Goal: Transaction & Acquisition: Obtain resource

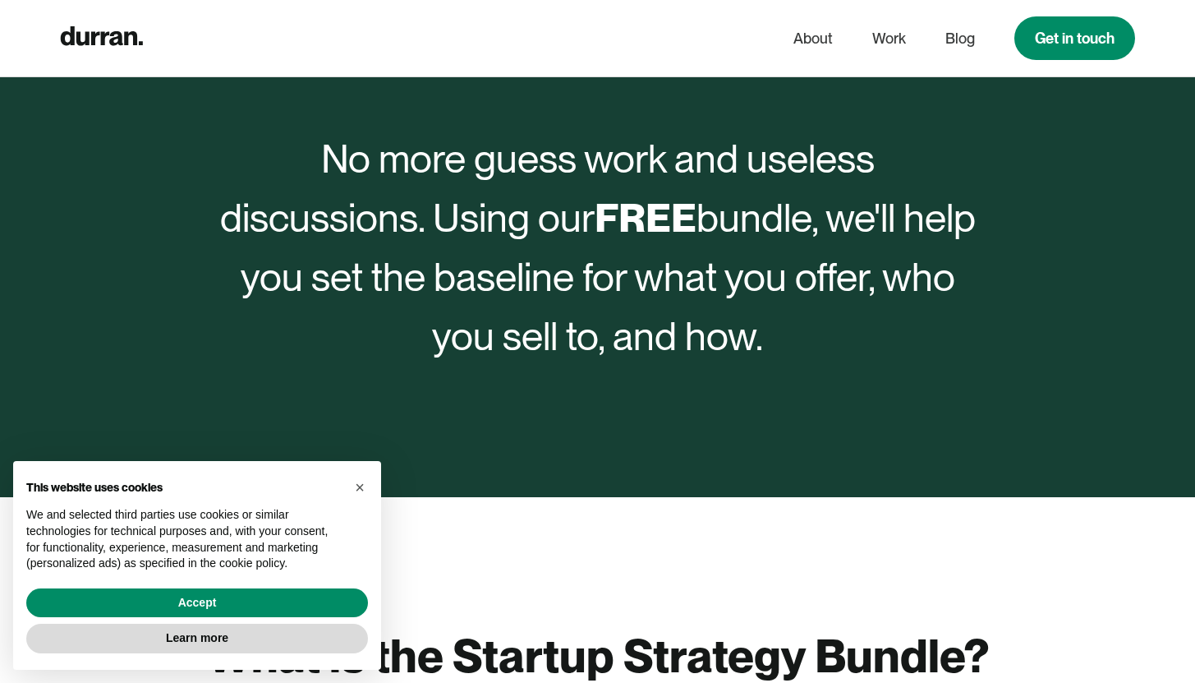
scroll to position [730, 0]
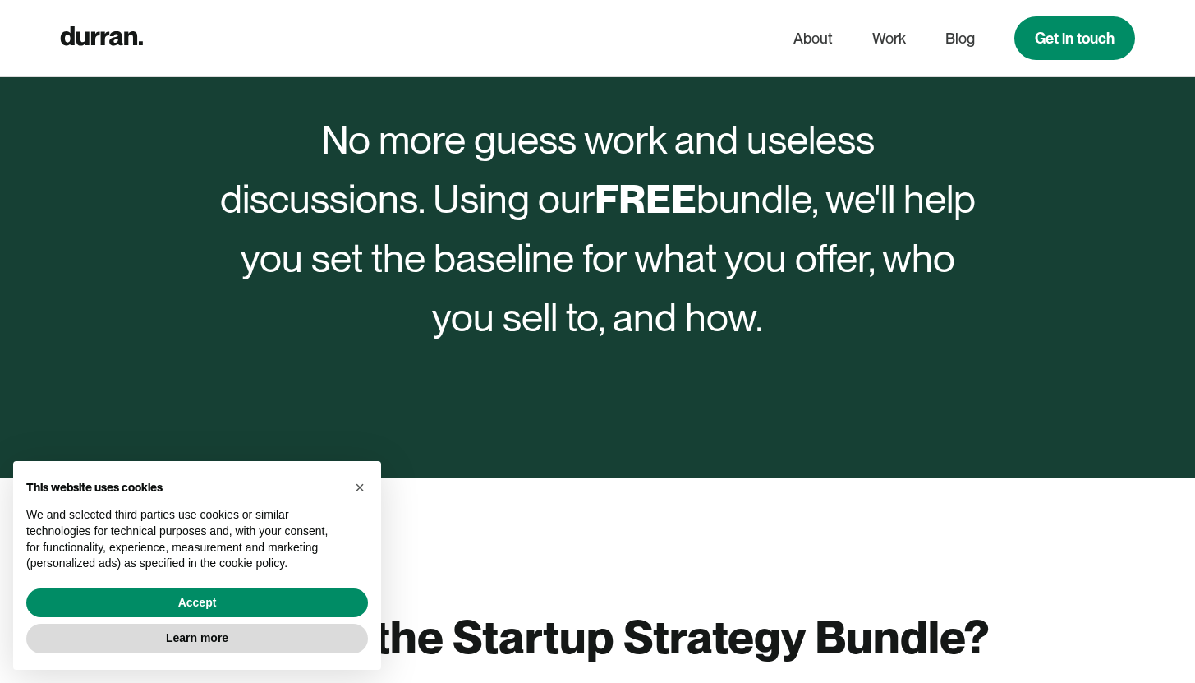
drag, startPoint x: 356, startPoint y: 120, endPoint x: 838, endPoint y: 375, distance: 544.9
click at [838, 375] on div "No more guess work and useless discussions. Using our FREE bundle, we'll help y…" at bounding box center [598, 228] width 756 height 499
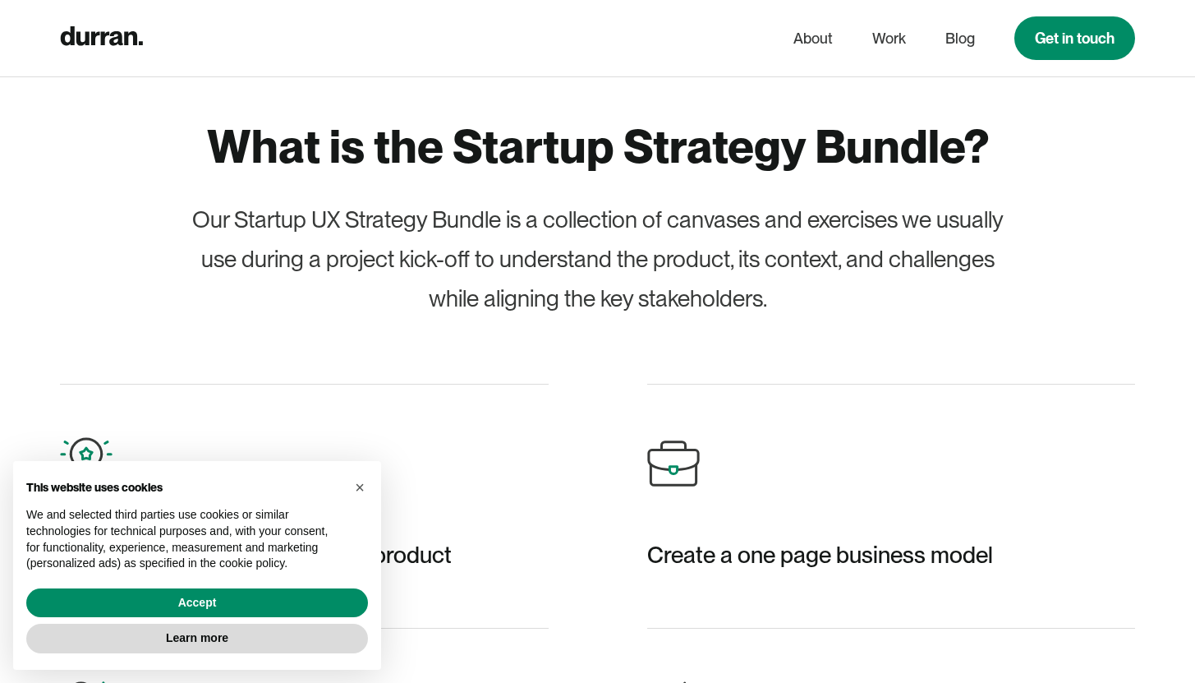
scroll to position [1221, 0]
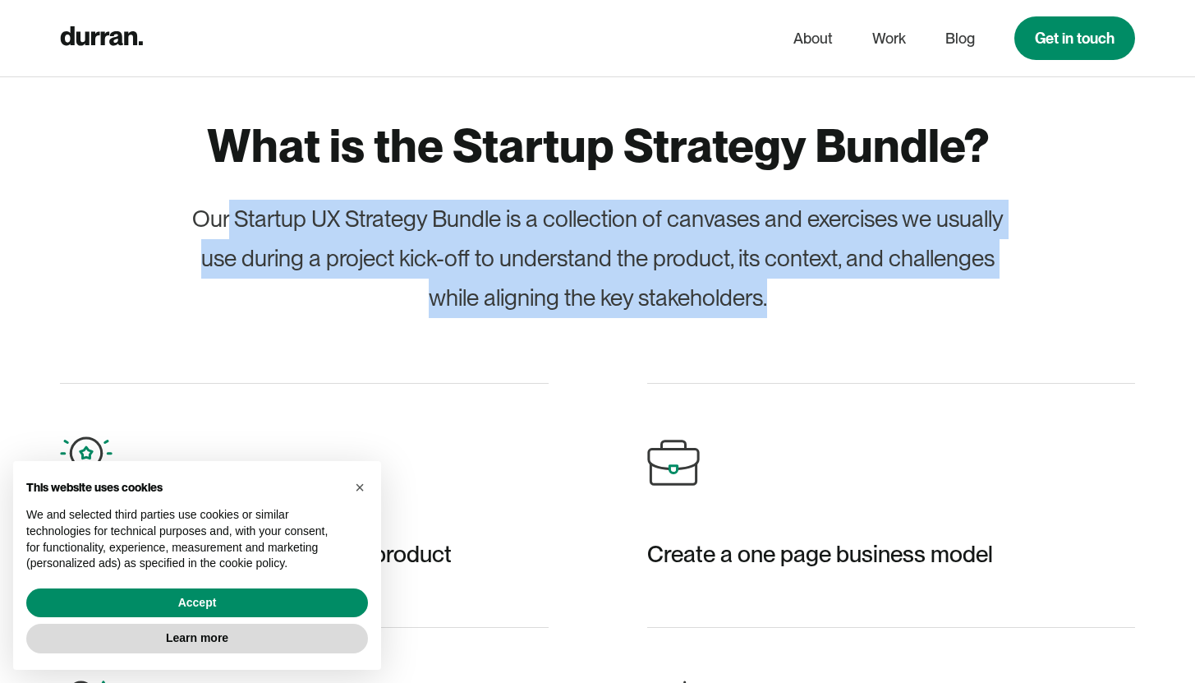
drag, startPoint x: 226, startPoint y: 207, endPoint x: 797, endPoint y: 322, distance: 582.3
click at [797, 322] on div "What is the Startup Strategy Bundle? Our Startup UX Strategy Bundle is a collec…" at bounding box center [598, 494] width 1076 height 752
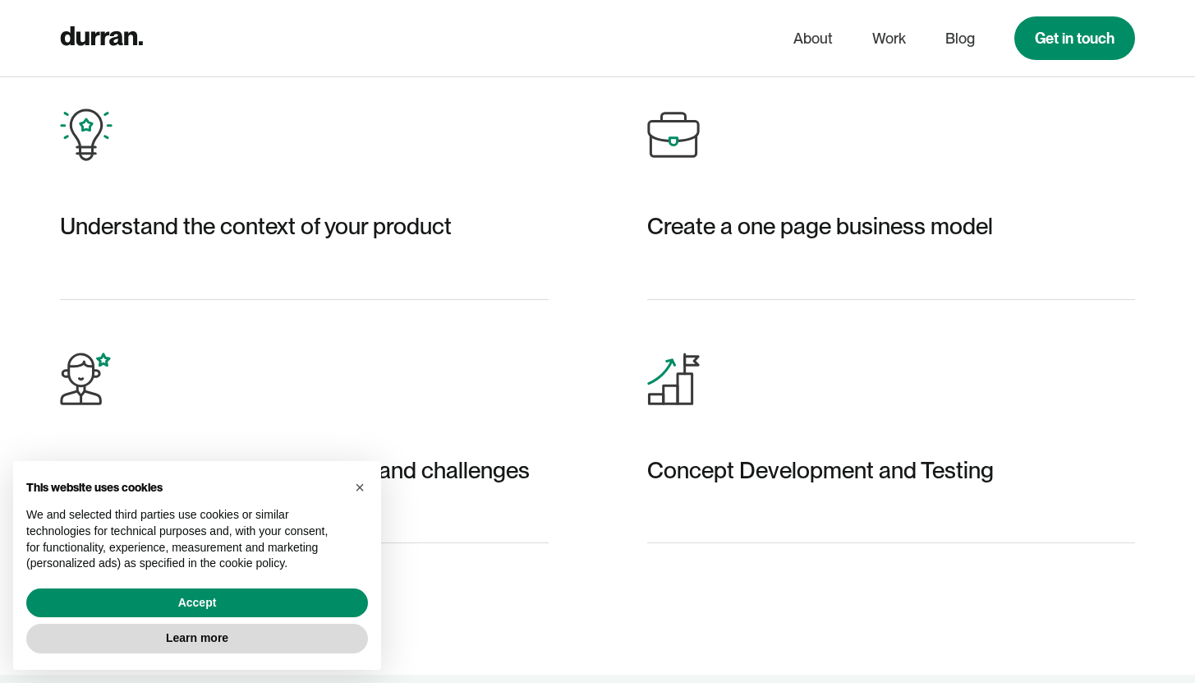
scroll to position [1735, 0]
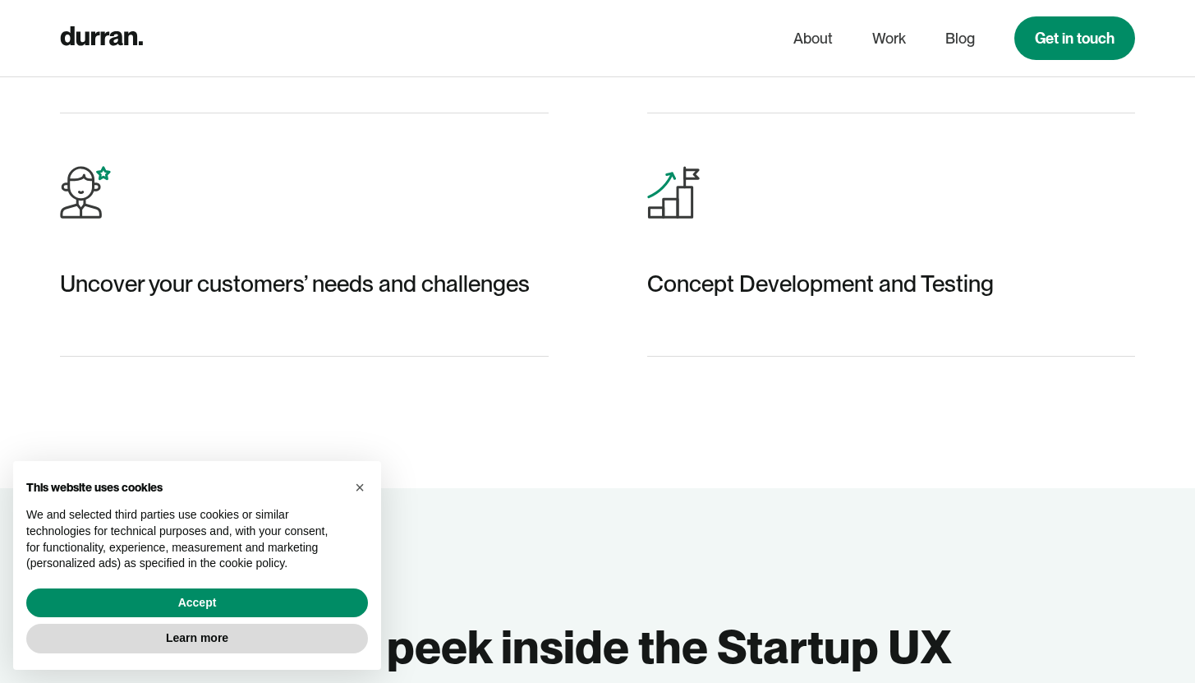
click at [153, 267] on div "Uncover your customers’ needs and challenges" at bounding box center [295, 283] width 470 height 39
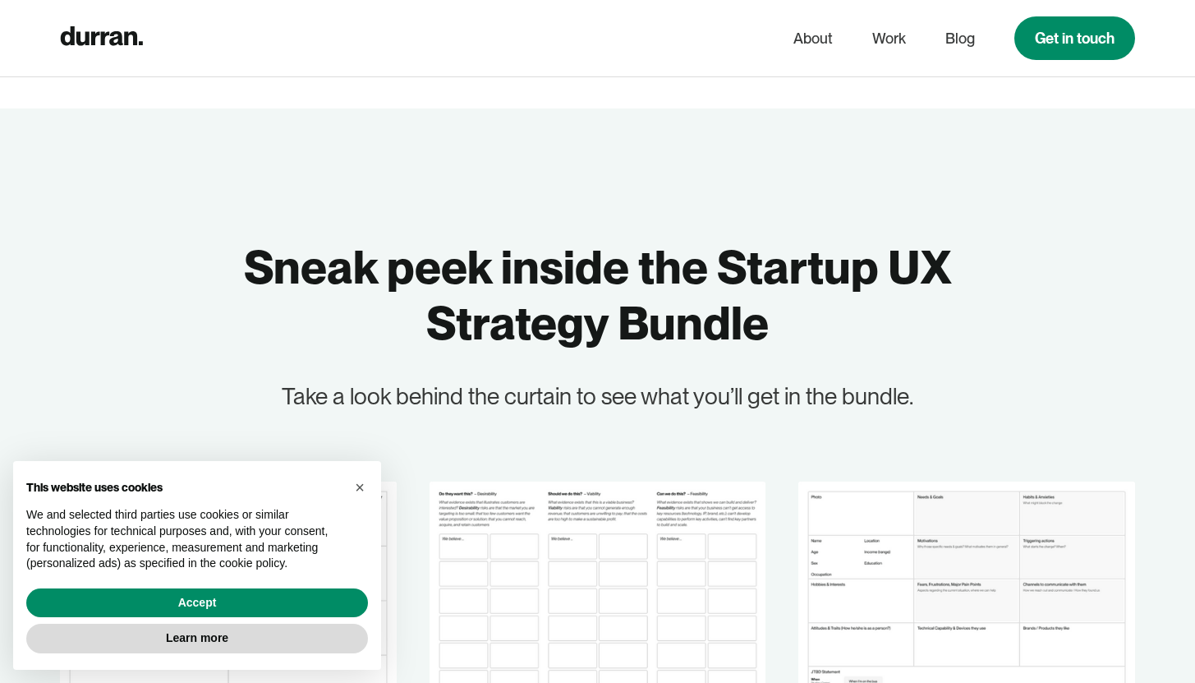
scroll to position [2287, 0]
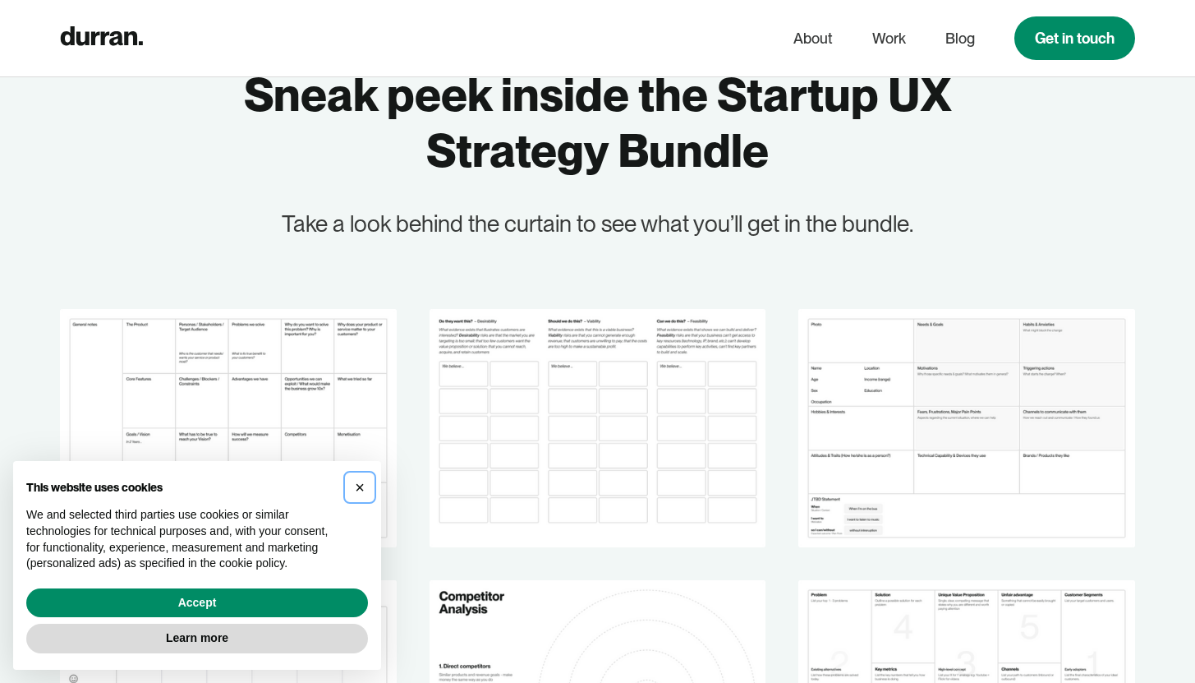
click at [357, 490] on span "×" at bounding box center [360, 487] width 10 height 18
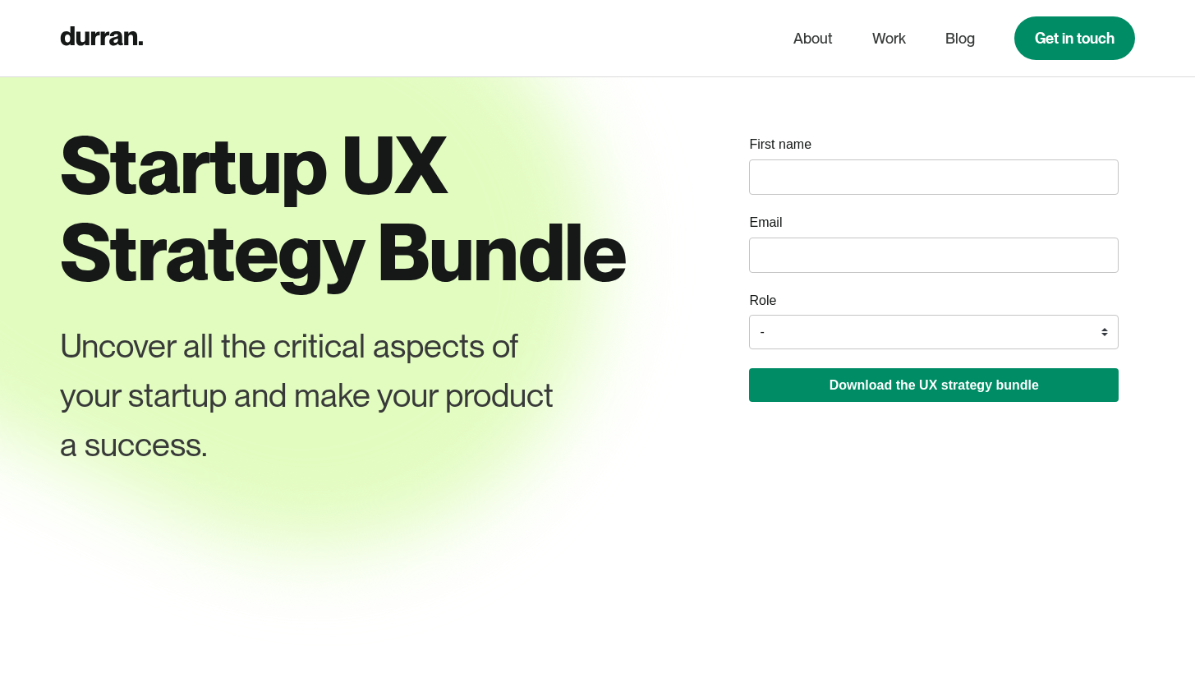
scroll to position [12, 0]
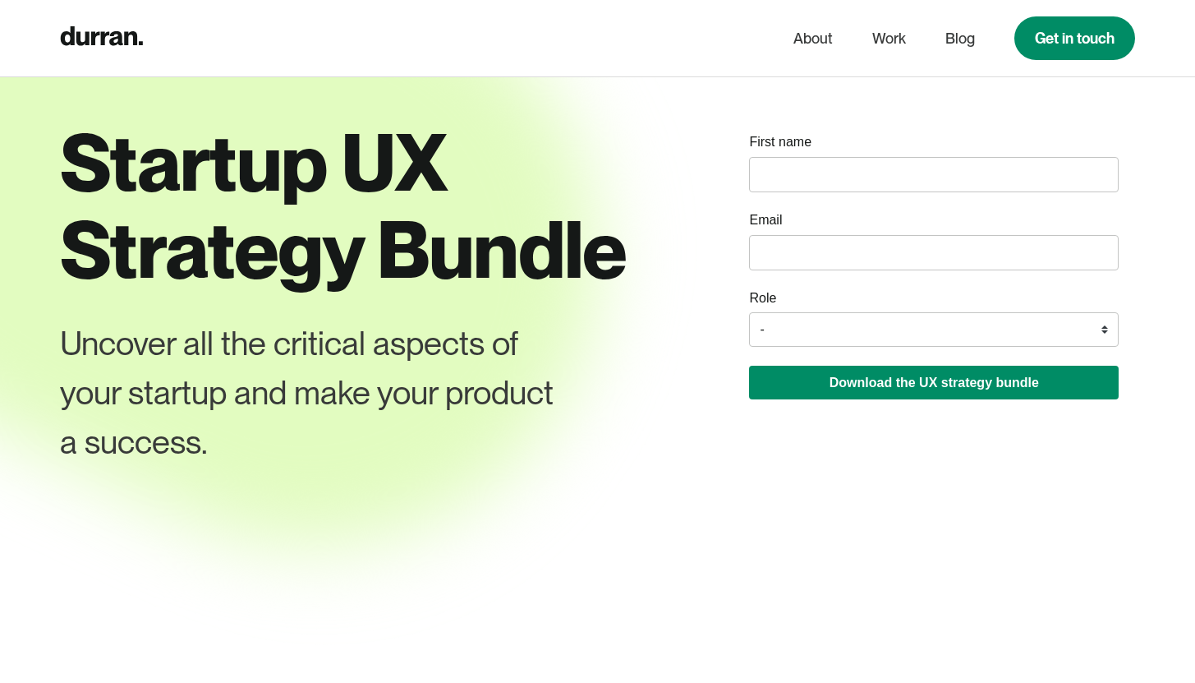
click at [784, 159] on input "name" at bounding box center [934, 174] width 370 height 35
type input "radhin"
click at [788, 242] on input "email" at bounding box center [934, 252] width 370 height 35
type input "[EMAIL_ADDRESS][DOMAIN_NAME]"
click at [827, 328] on select "- Founder / Co-founder C-suite / VP / Manager Designer Developer Other" at bounding box center [934, 329] width 370 height 34
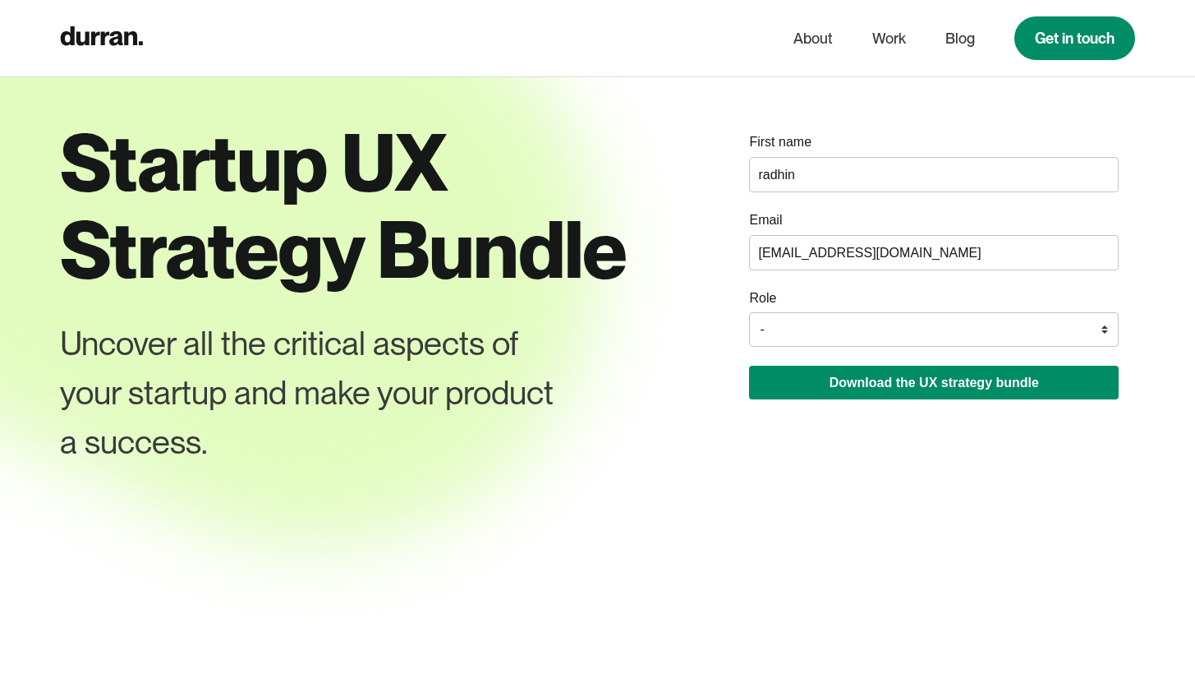
select select "Designer"
click at [749, 312] on select "- Founder / Co-founder C-suite / VP / Manager Designer Developer Other" at bounding box center [934, 329] width 370 height 34
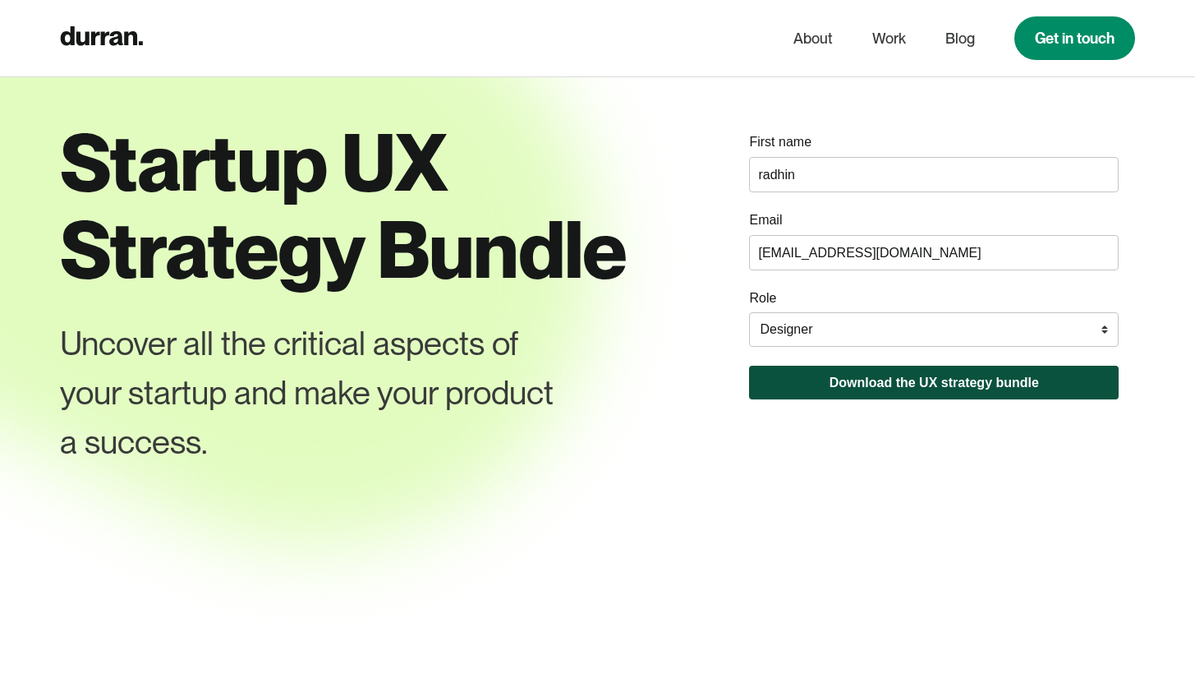
click at [857, 378] on button "Download the UX strategy bundle" at bounding box center [934, 382] width 370 height 34
